Goal: Transaction & Acquisition: Purchase product/service

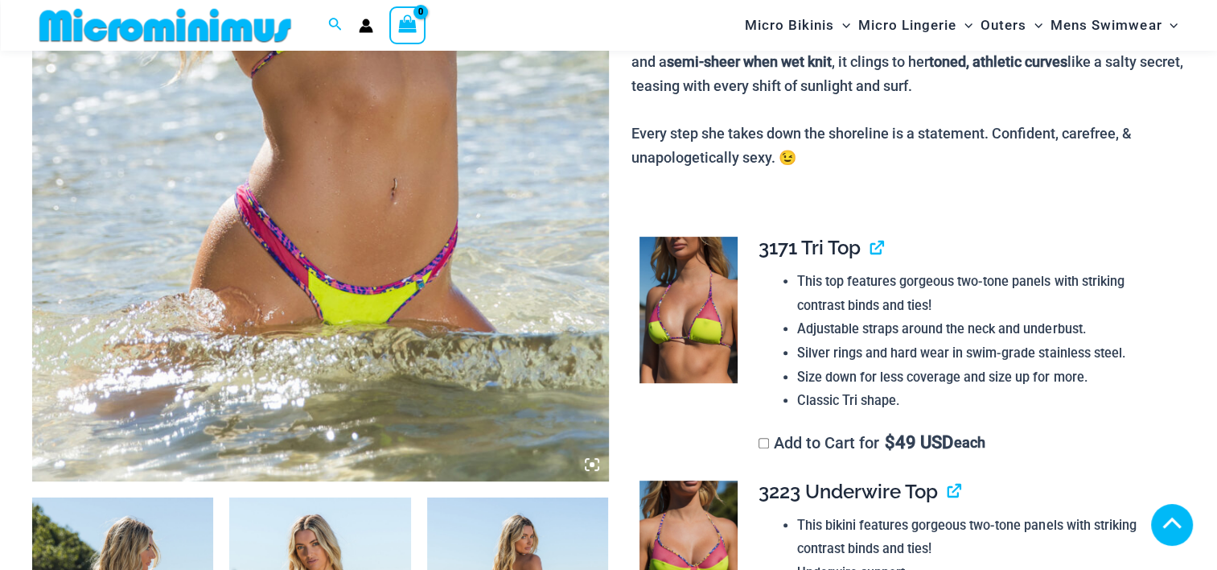
scroll to position [1058, 0]
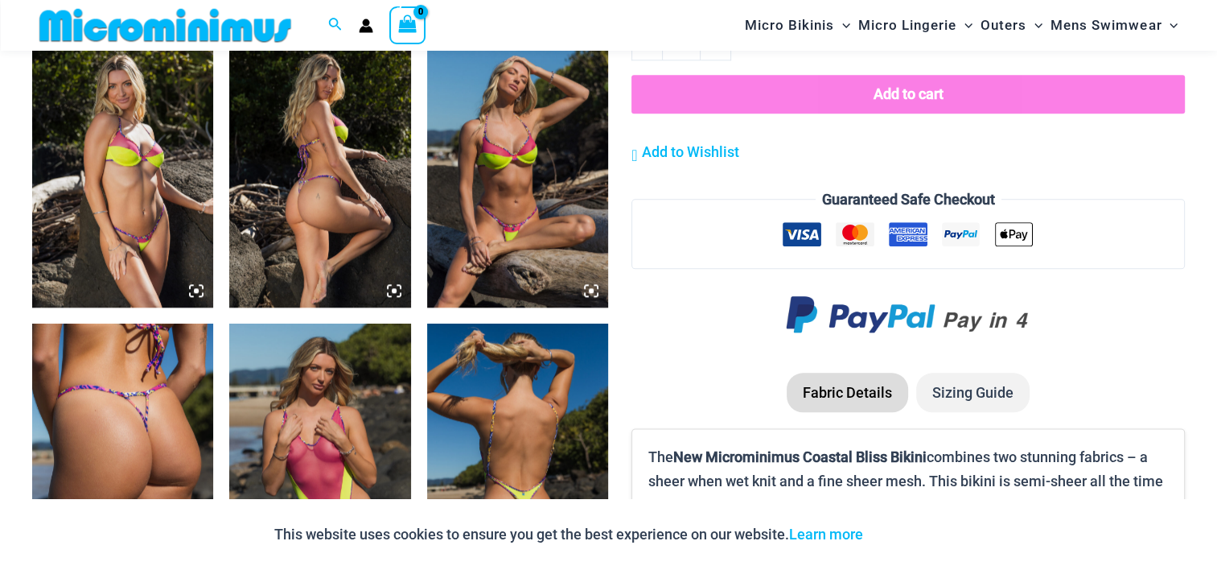
scroll to position [2130, 0]
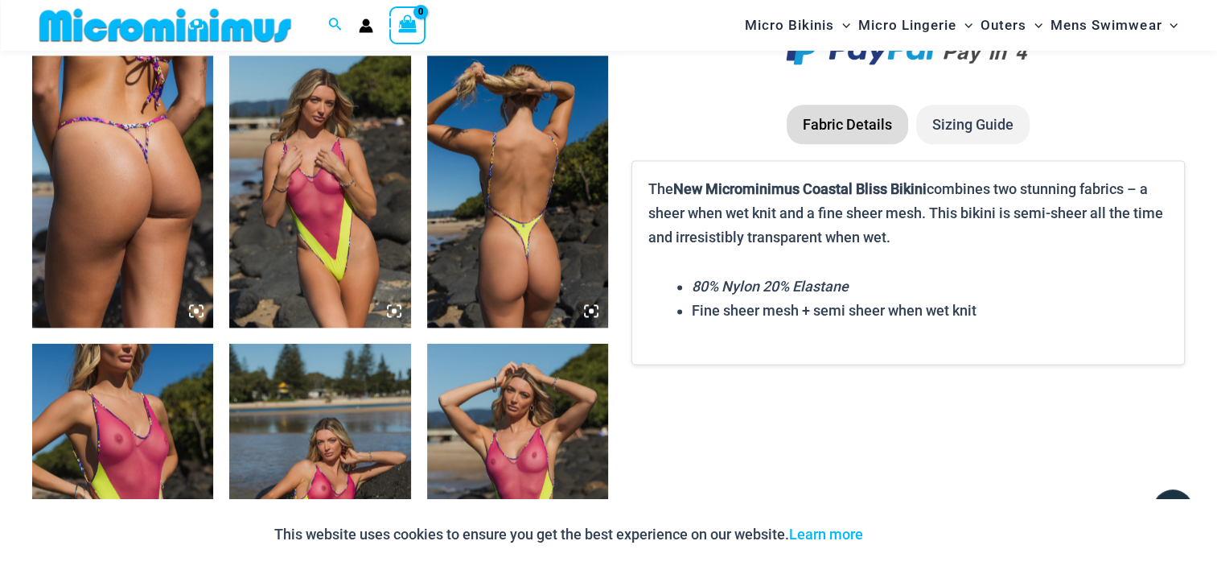
click at [167, 247] on img at bounding box center [122, 192] width 181 height 272
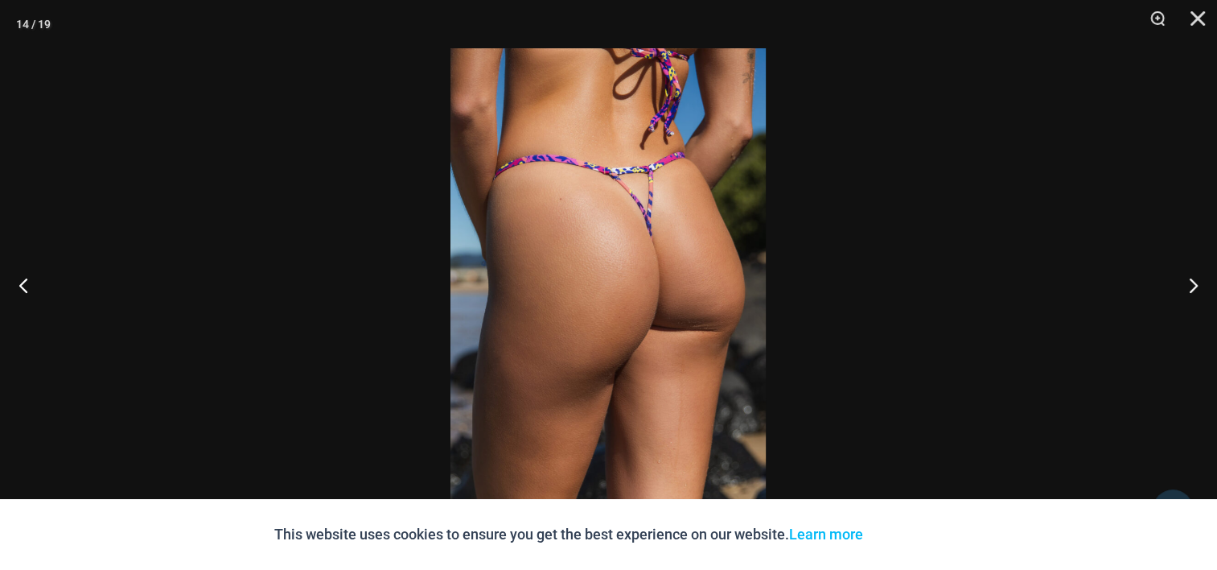
click at [690, 327] on img at bounding box center [608, 284] width 315 height 473
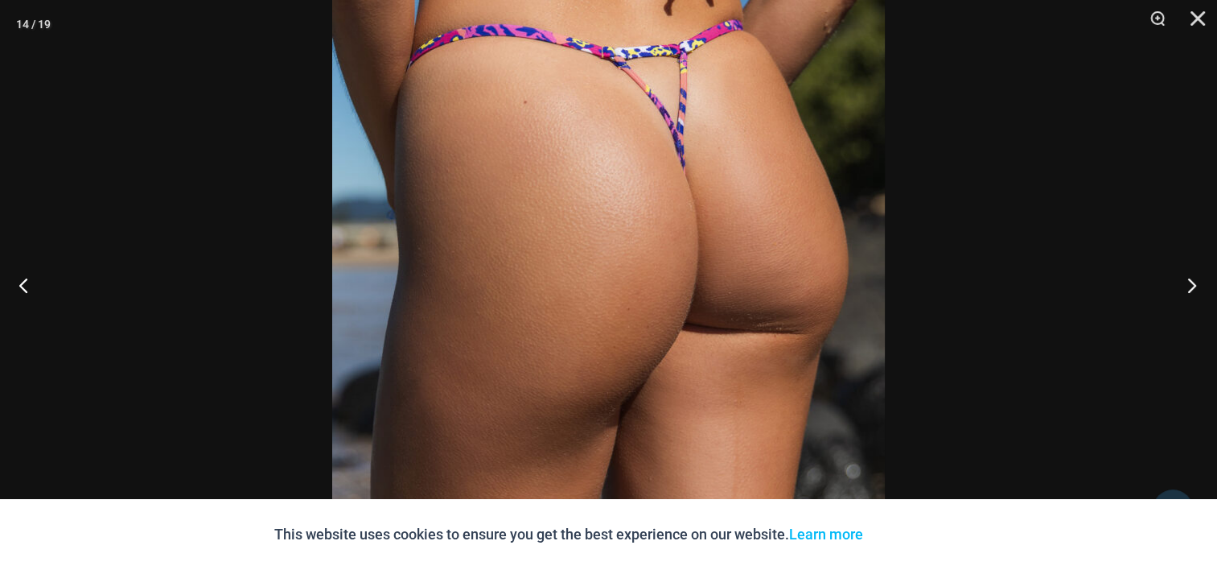
click at [1196, 294] on button "Next" at bounding box center [1187, 285] width 60 height 80
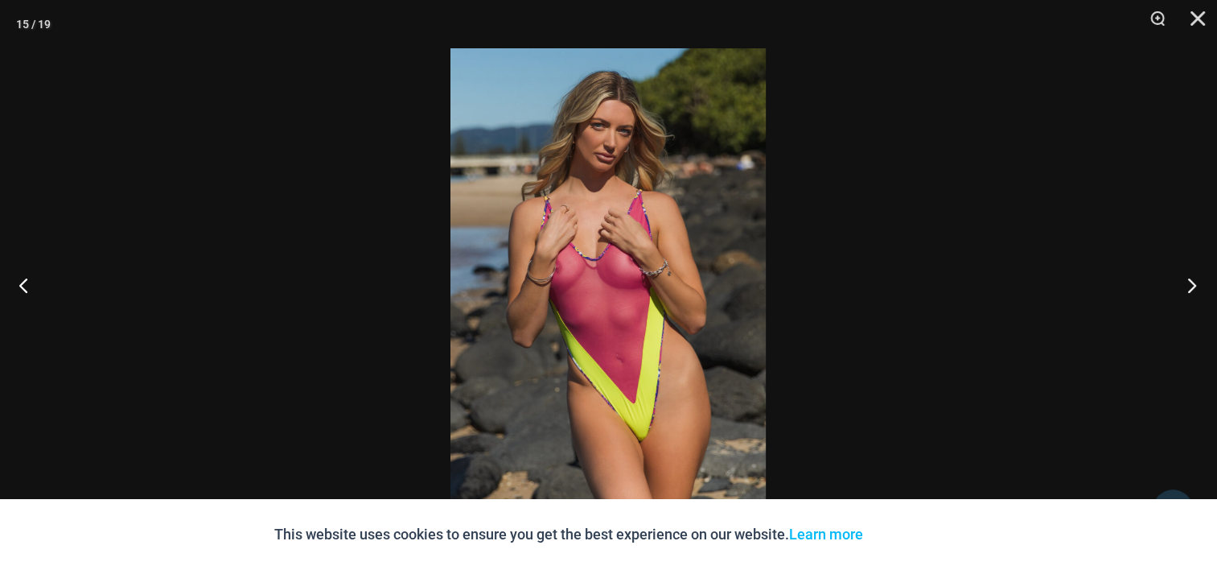
click at [1196, 294] on button "Next" at bounding box center [1187, 285] width 60 height 80
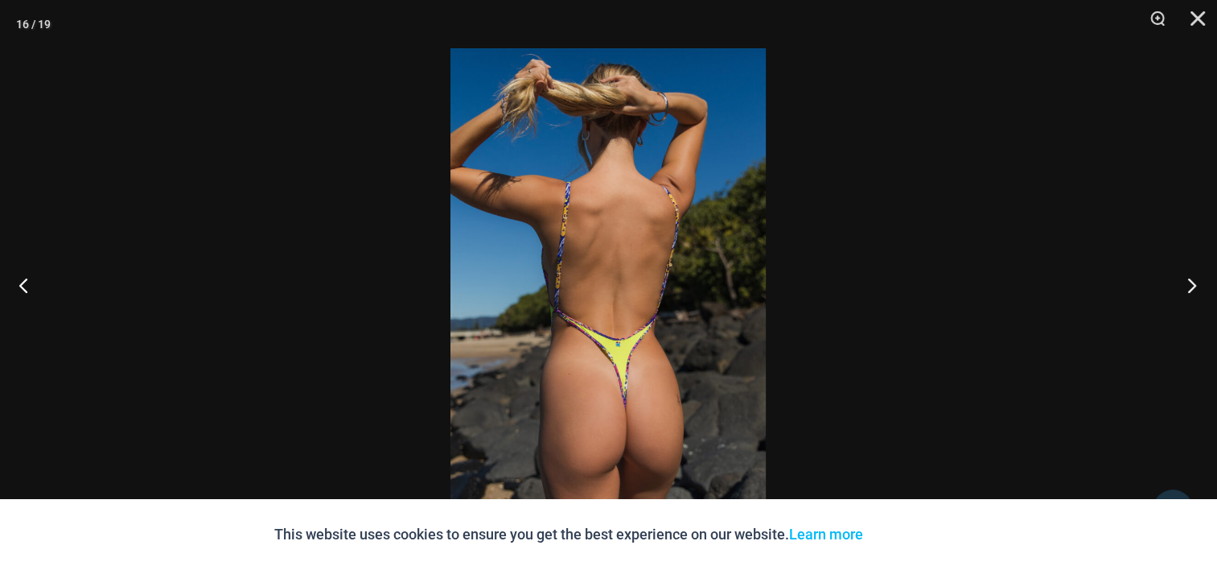
click at [1196, 294] on button "Next" at bounding box center [1187, 285] width 60 height 80
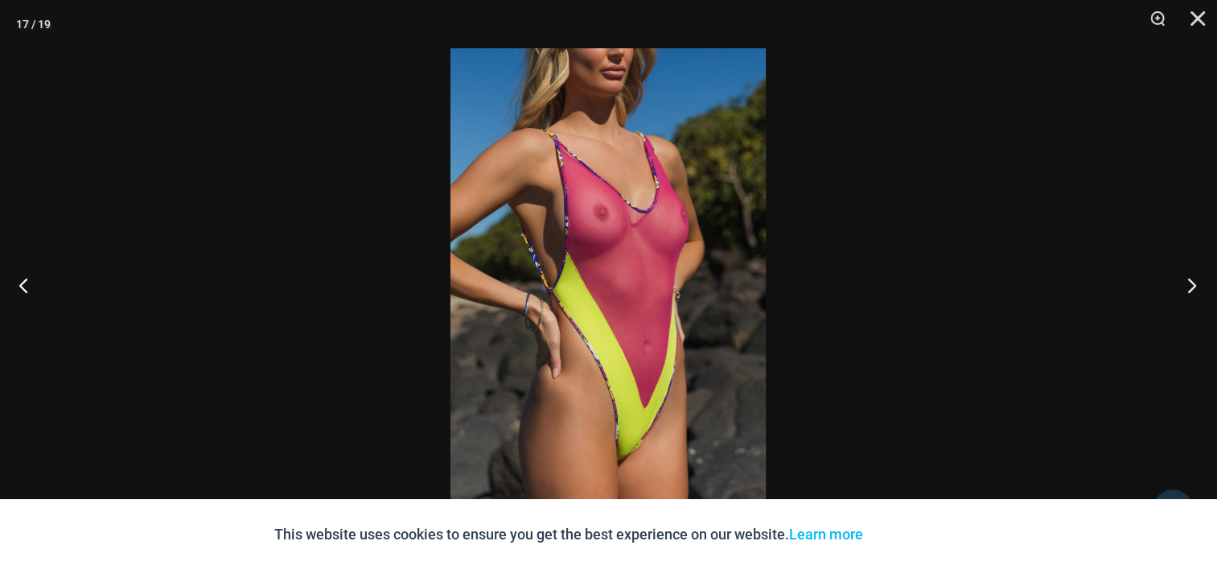
click at [1195, 294] on button "Next" at bounding box center [1187, 285] width 60 height 80
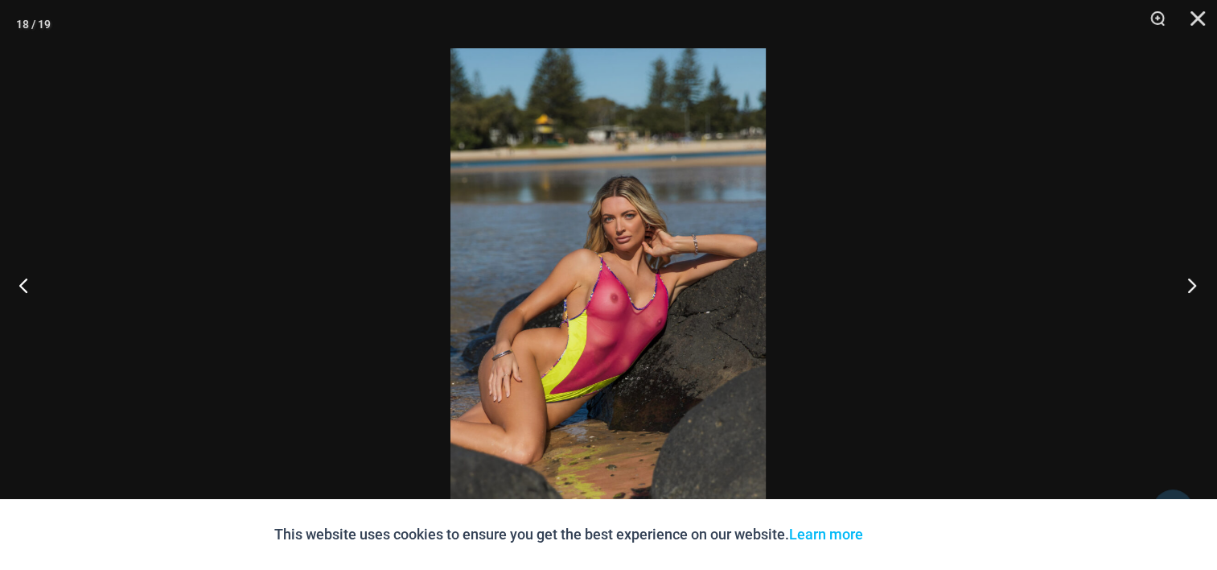
click at [1195, 294] on button "Next" at bounding box center [1187, 285] width 60 height 80
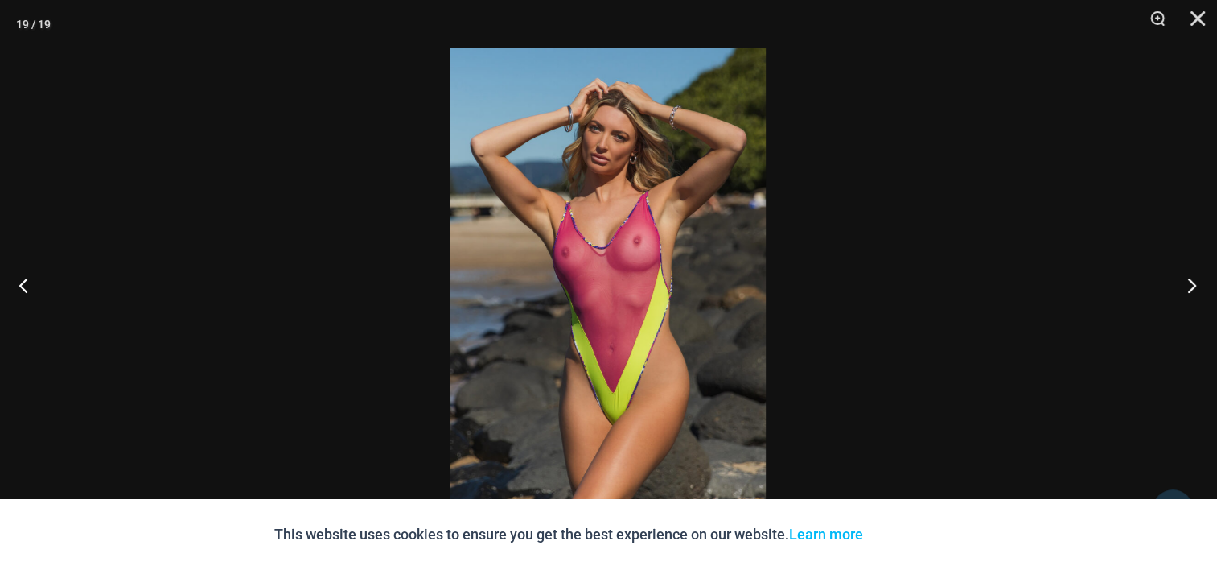
click at [1195, 294] on button "Next" at bounding box center [1187, 285] width 60 height 80
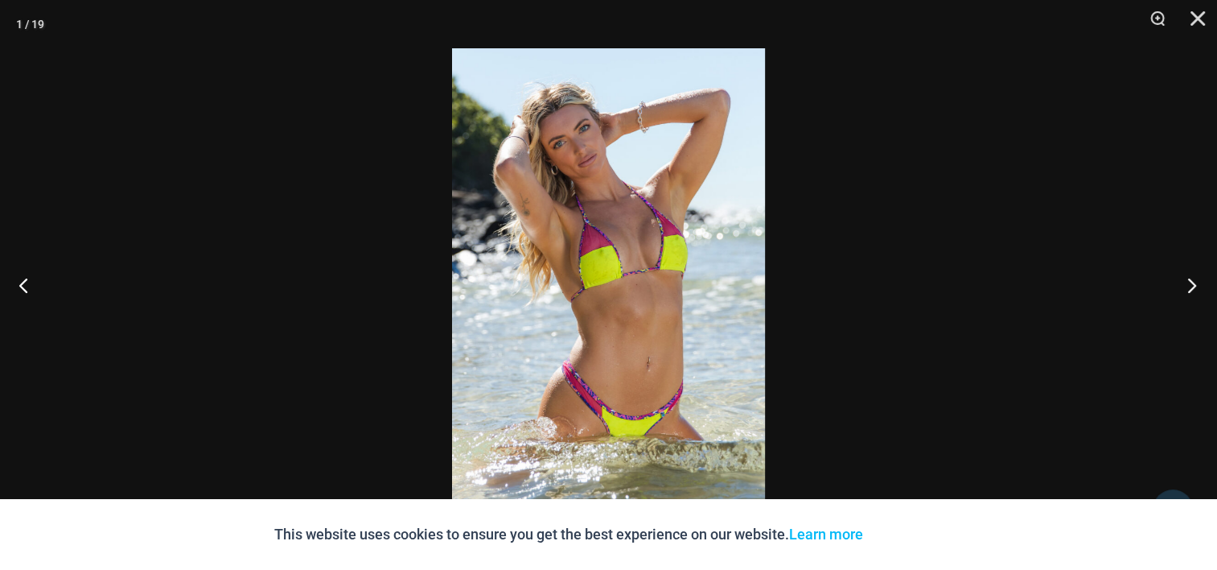
click at [1195, 294] on button "Next" at bounding box center [1187, 285] width 60 height 80
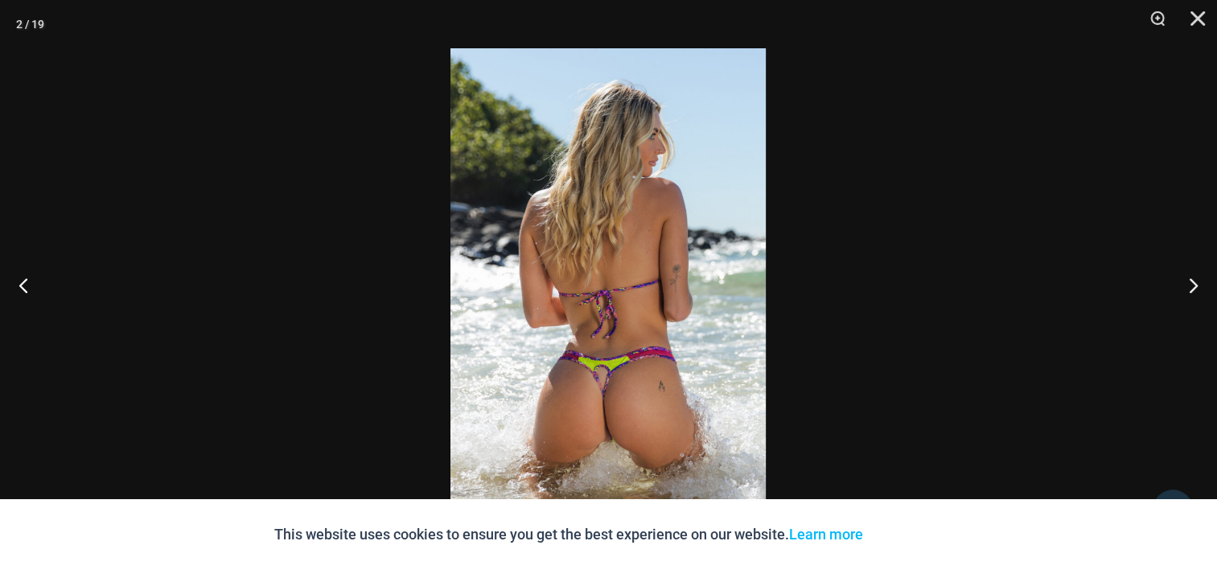
click at [666, 364] on img at bounding box center [608, 284] width 315 height 473
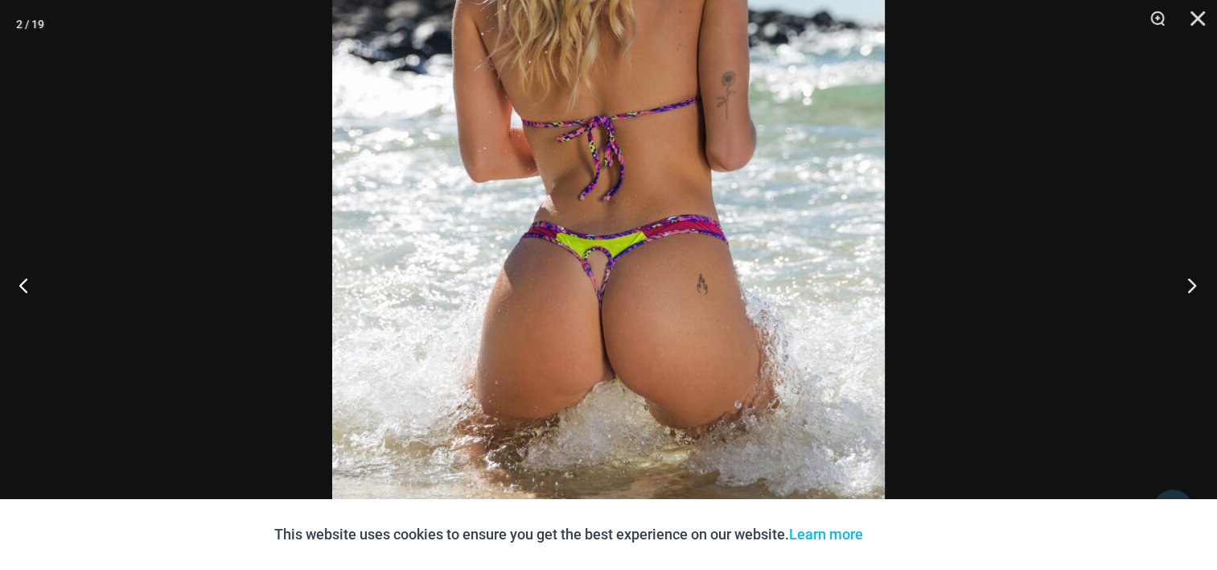
click at [1191, 291] on button "Next" at bounding box center [1187, 285] width 60 height 80
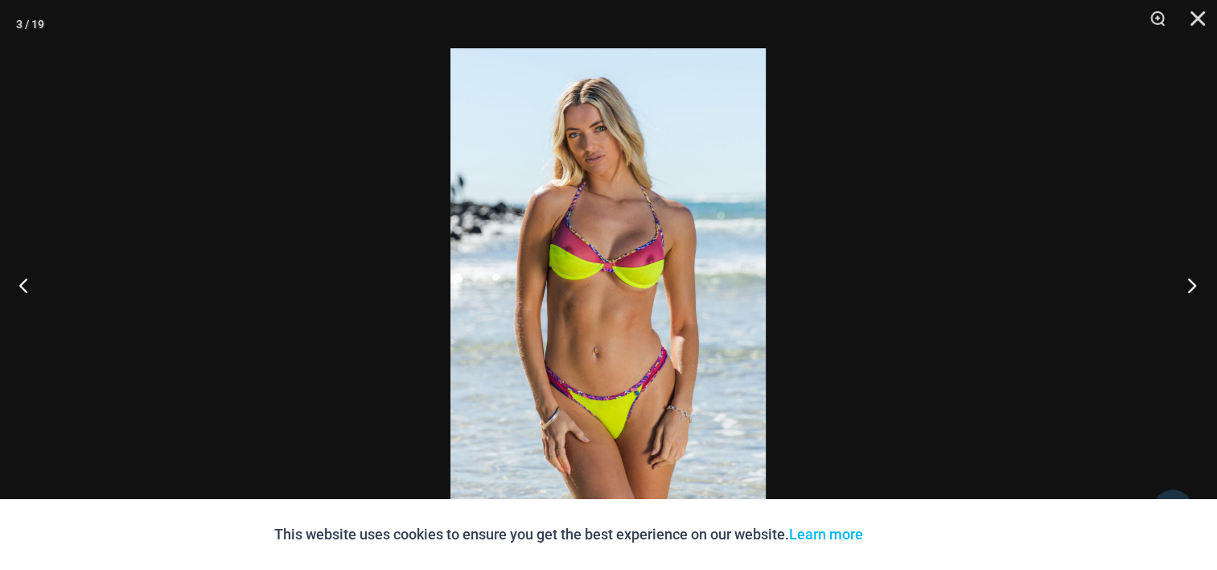
click at [1191, 291] on button "Next" at bounding box center [1187, 285] width 60 height 80
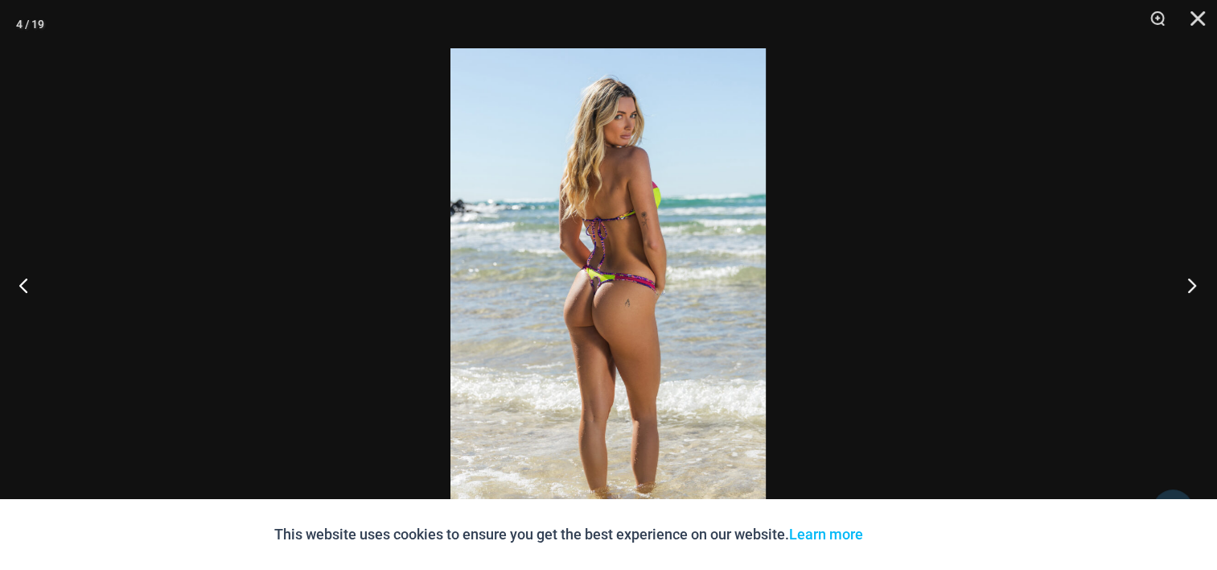
click at [1191, 291] on button "Next" at bounding box center [1187, 285] width 60 height 80
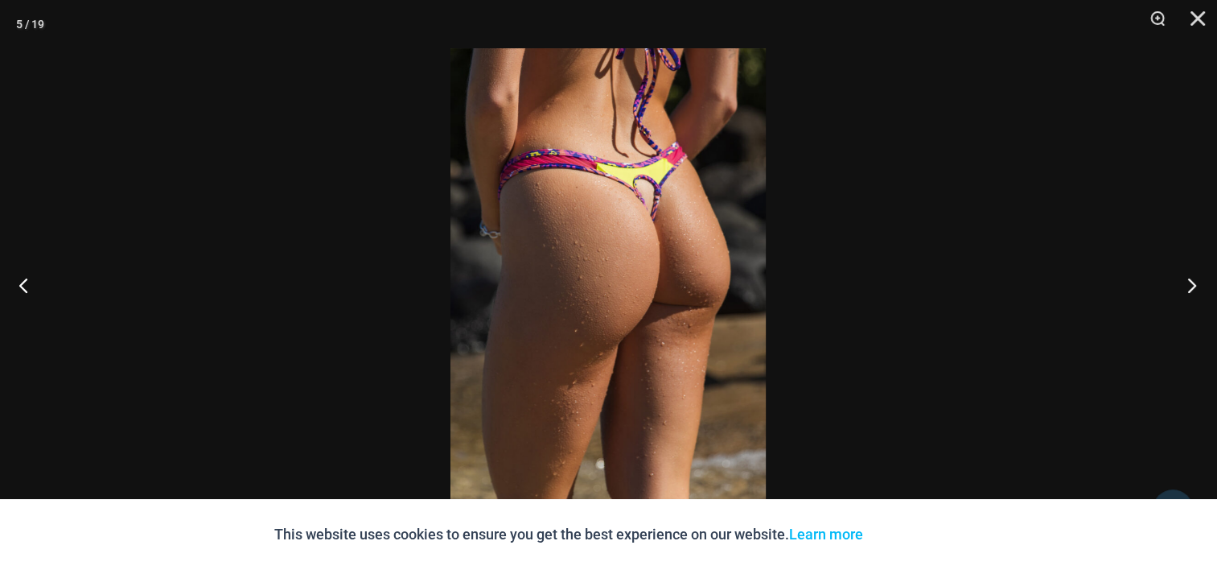
click at [1191, 291] on button "Next" at bounding box center [1187, 285] width 60 height 80
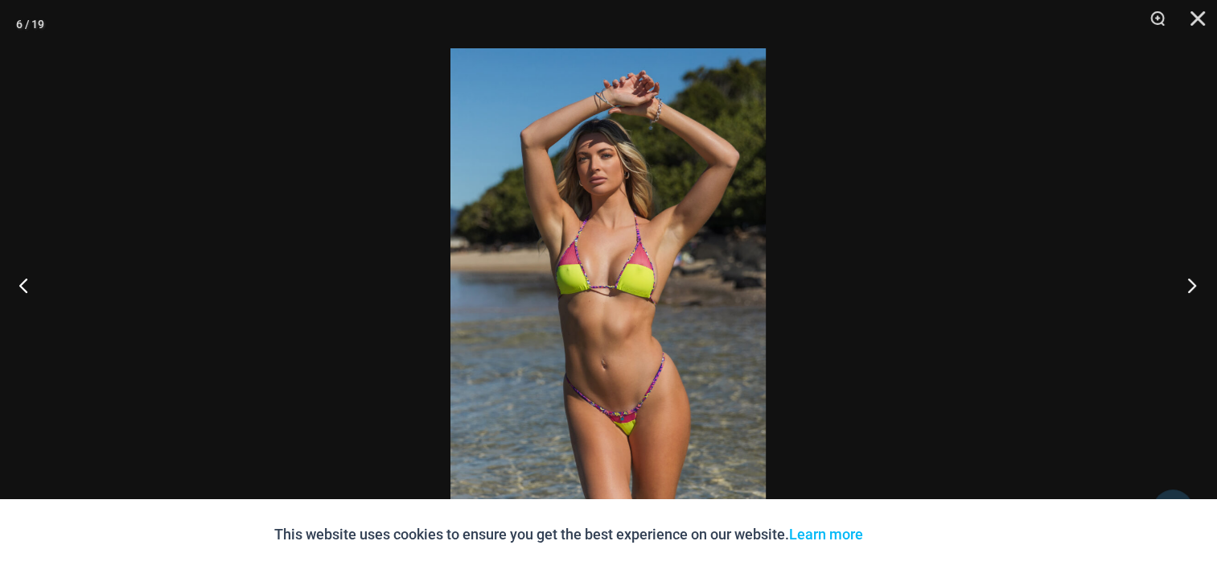
click at [1191, 291] on button "Next" at bounding box center [1187, 285] width 60 height 80
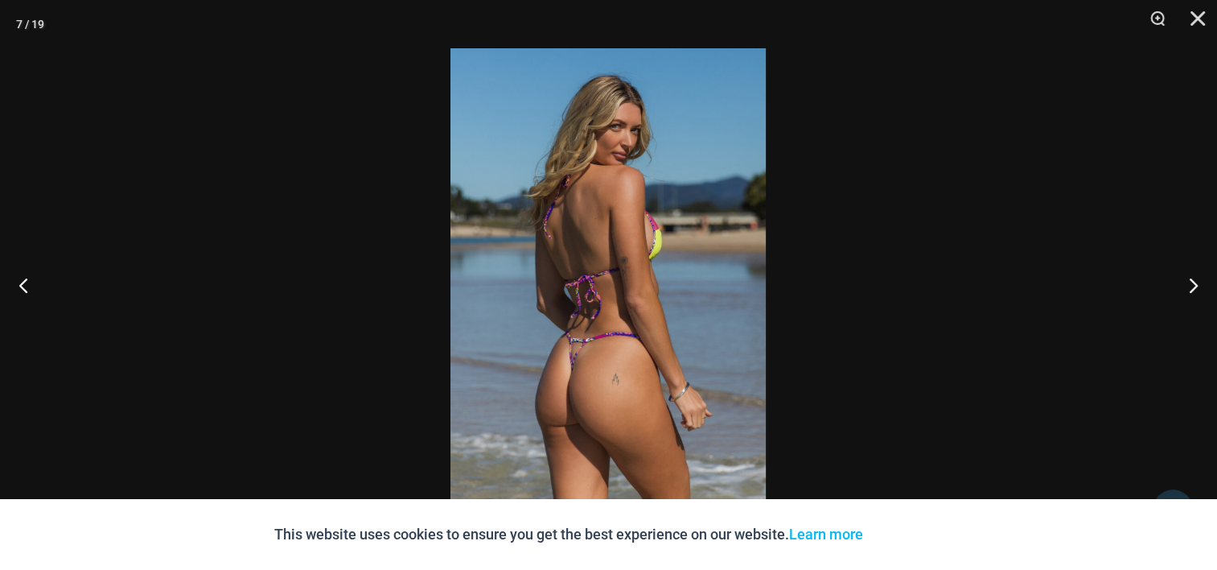
click at [705, 328] on img at bounding box center [608, 284] width 315 height 473
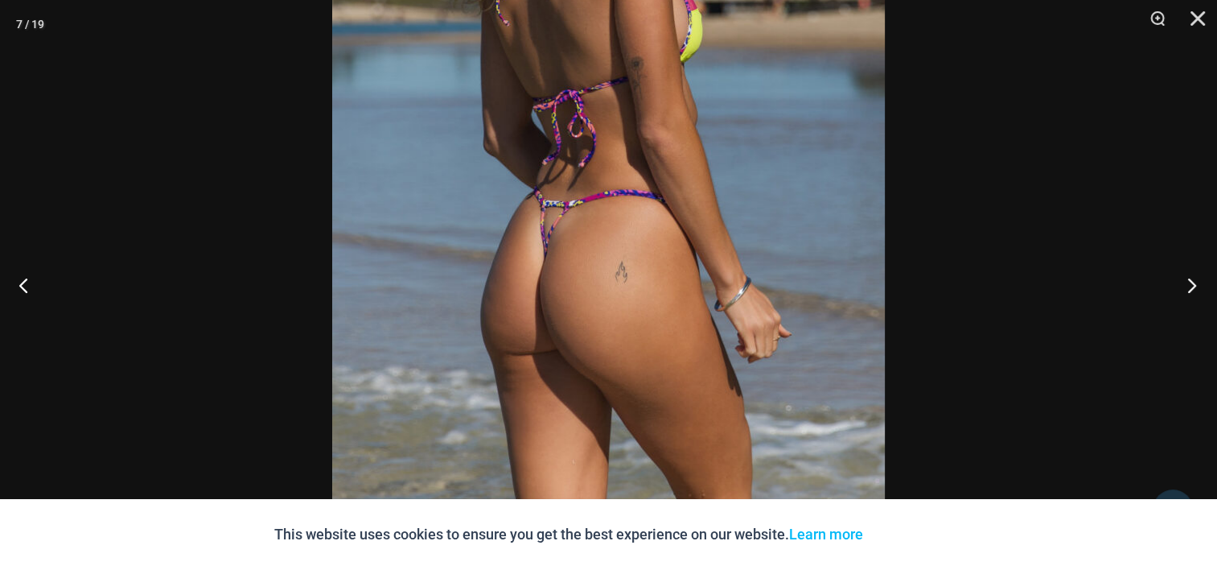
click at [1186, 283] on button "Next" at bounding box center [1187, 285] width 60 height 80
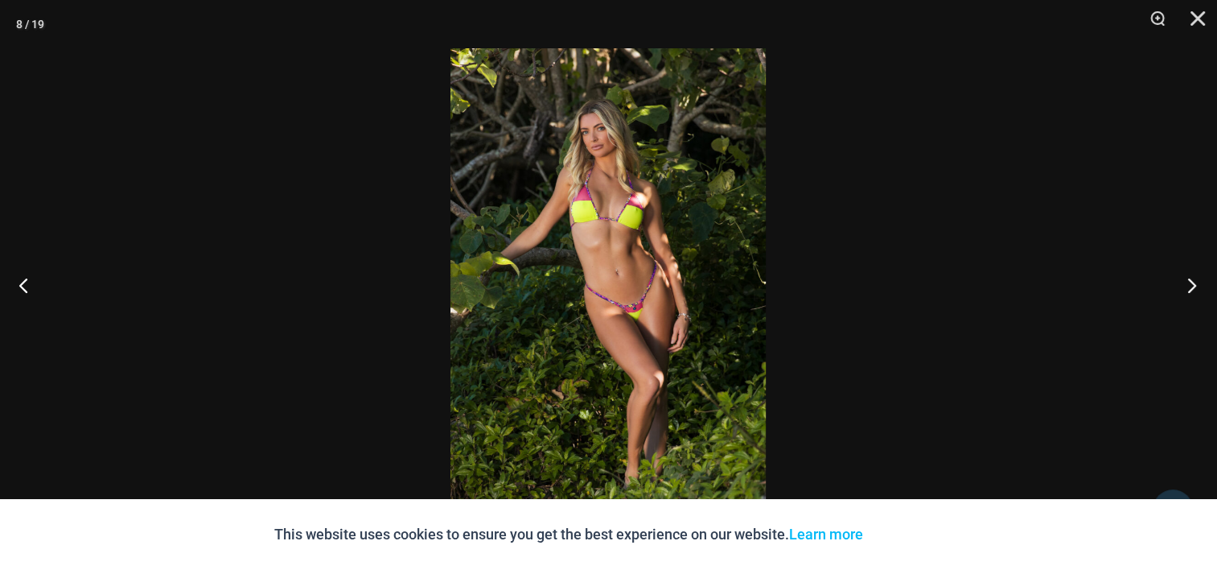
click at [1186, 283] on button "Next" at bounding box center [1187, 285] width 60 height 80
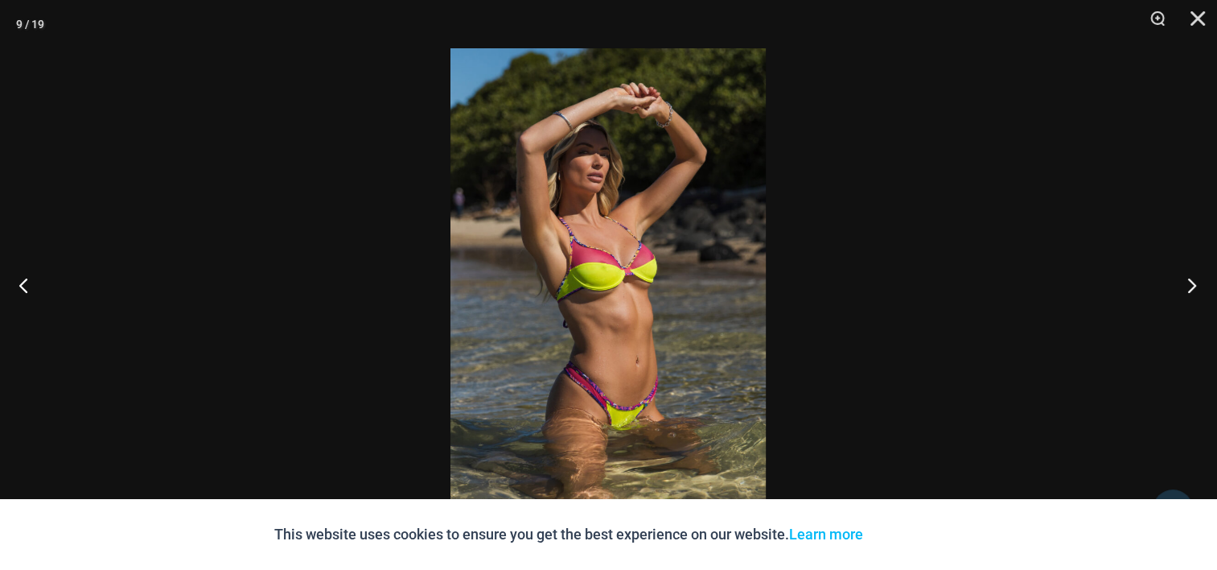
click at [1186, 283] on button "Next" at bounding box center [1187, 285] width 60 height 80
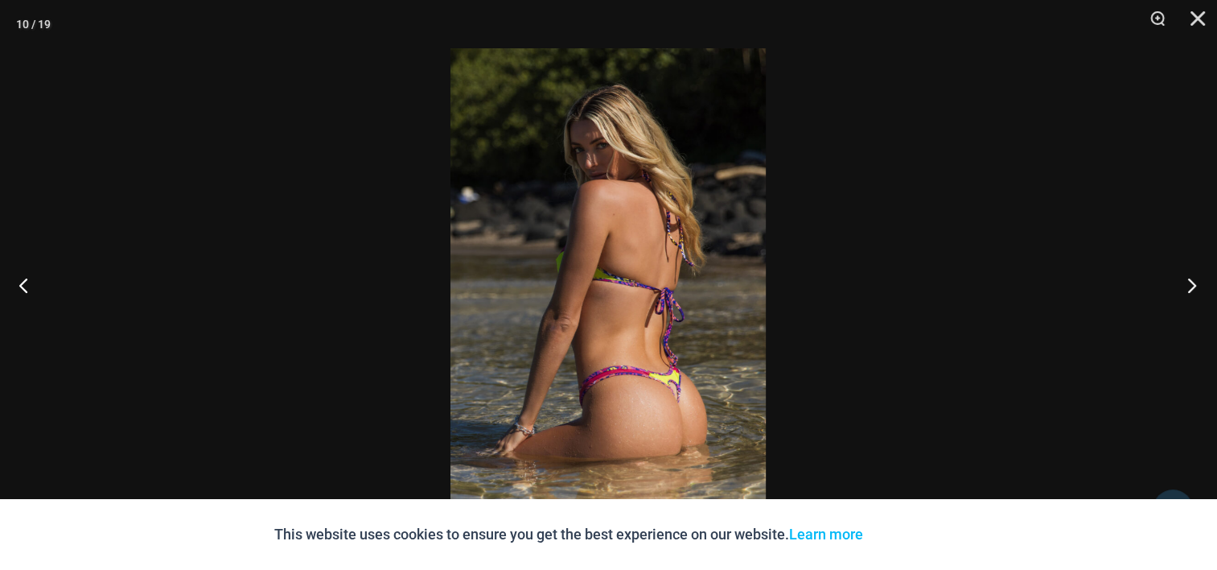
click at [1186, 283] on button "Next" at bounding box center [1187, 285] width 60 height 80
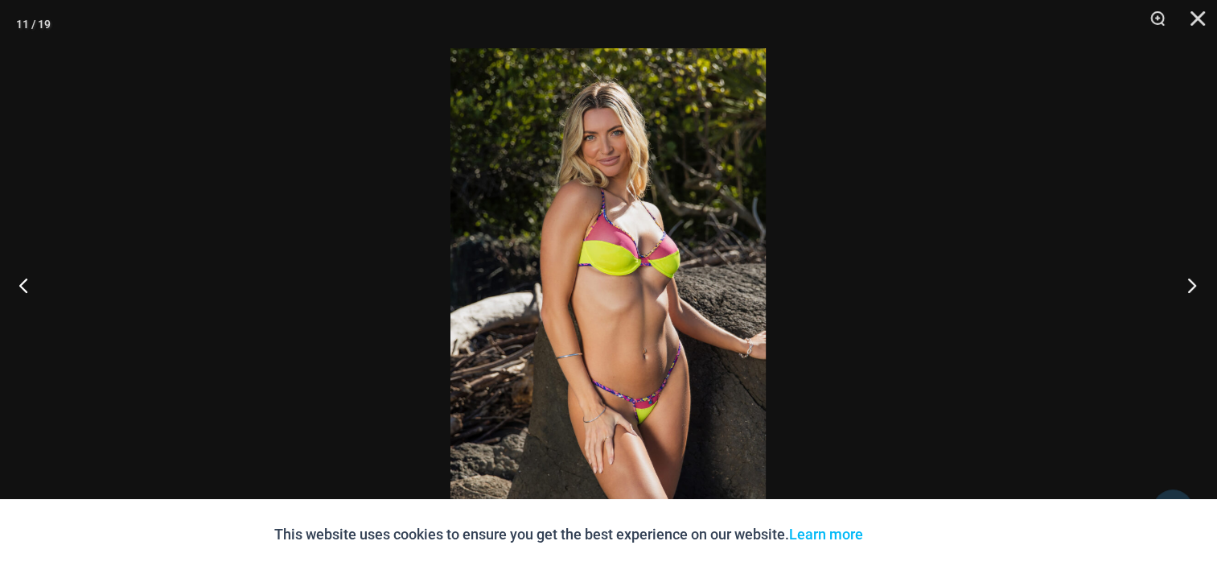
click at [1186, 283] on button "Next" at bounding box center [1187, 285] width 60 height 80
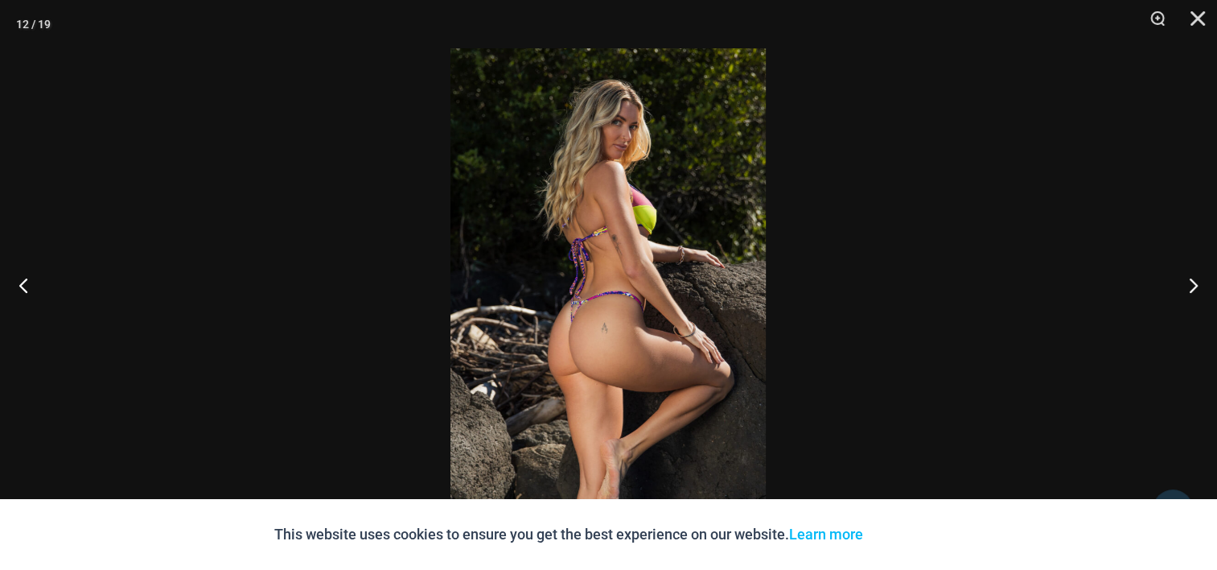
click at [722, 283] on img at bounding box center [608, 284] width 315 height 473
